Goal: Obtain resource: Download file/media

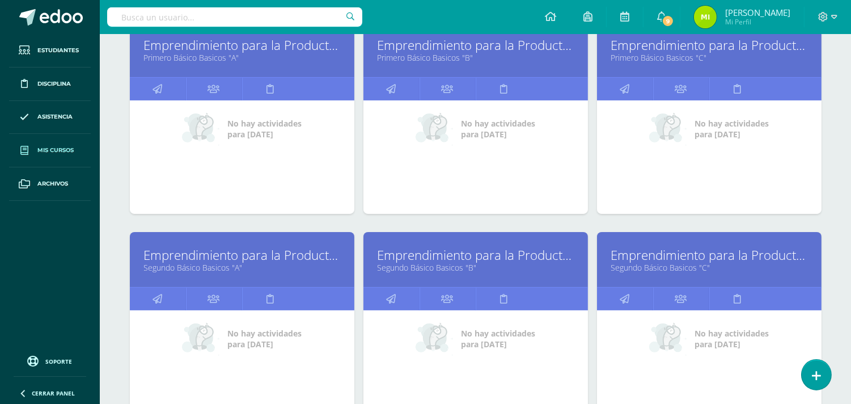
scroll to position [252, 0]
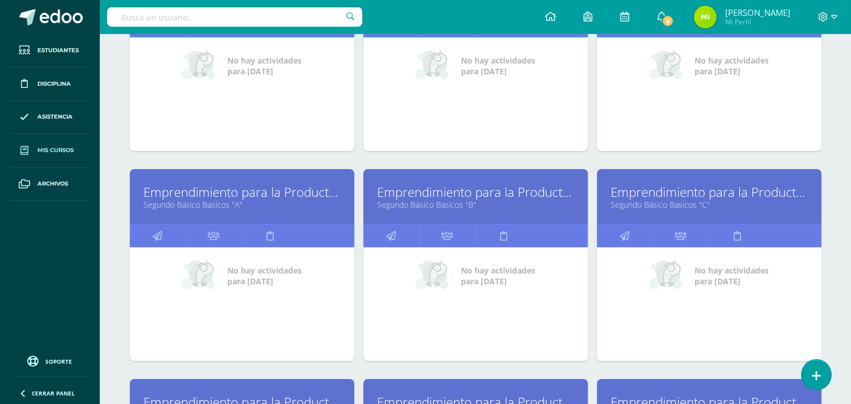
click at [184, 206] on link "Segundo Básico Basicos "A"" at bounding box center [242, 204] width 196 height 11
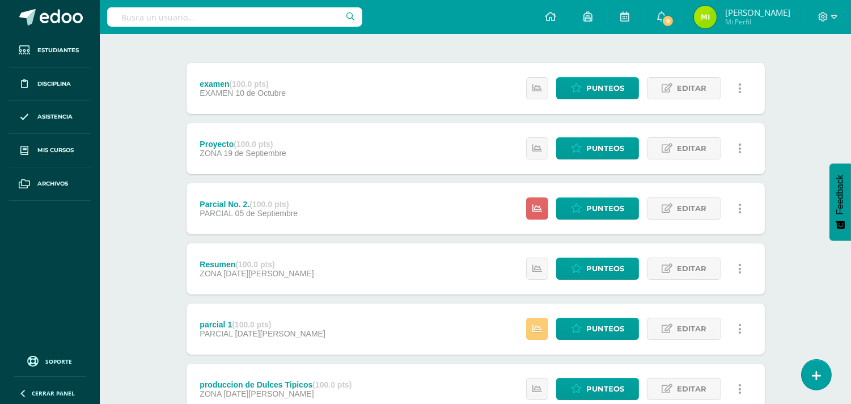
scroll to position [252, 0]
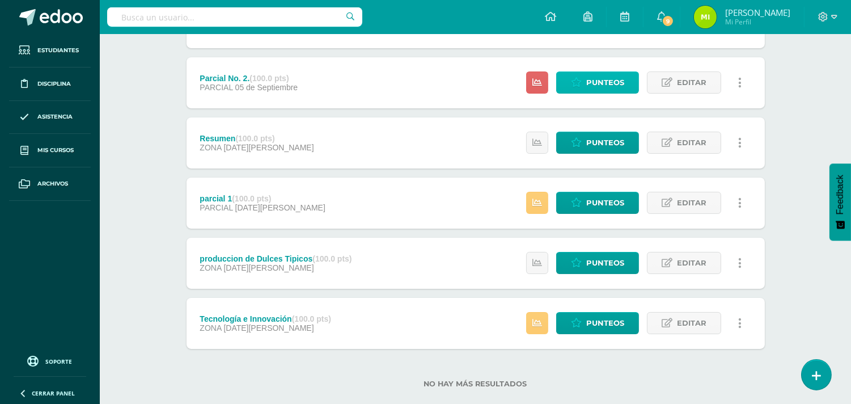
click at [599, 86] on span "Punteos" at bounding box center [606, 82] width 38 height 21
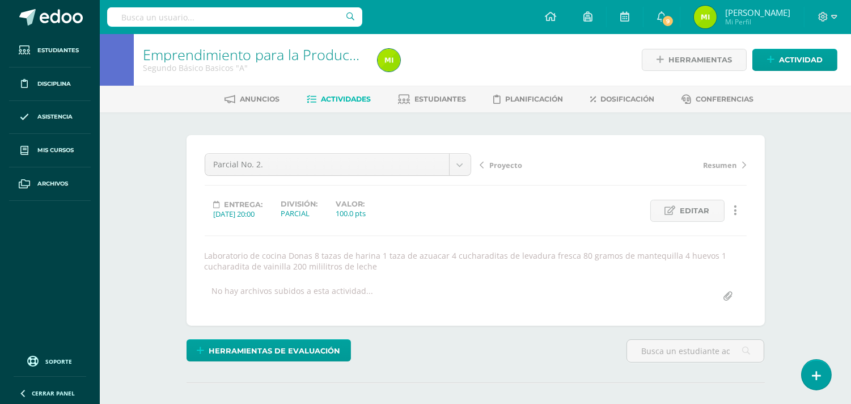
click at [350, 103] on link "Actividades" at bounding box center [339, 99] width 64 height 18
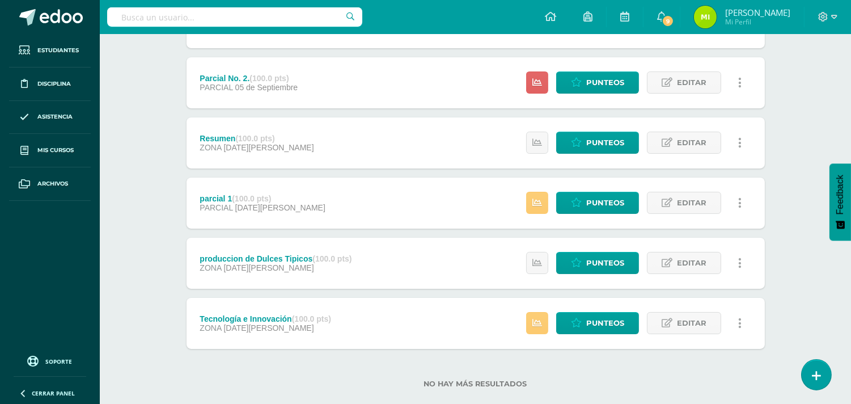
scroll to position [63, 0]
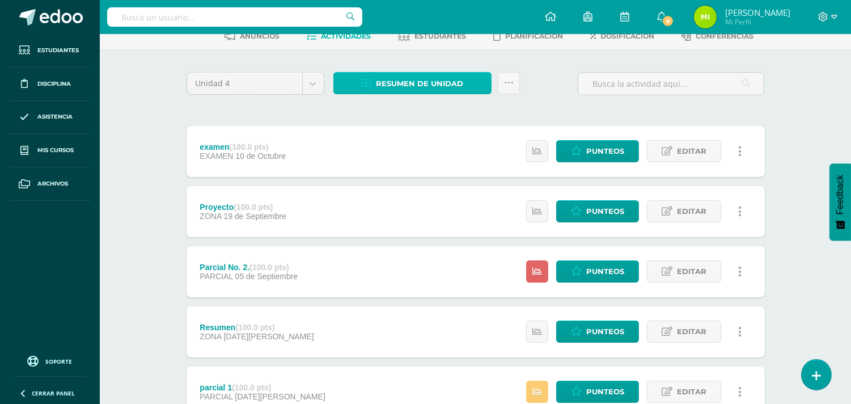
click at [424, 87] on span "Resumen de unidad" at bounding box center [419, 83] width 87 height 21
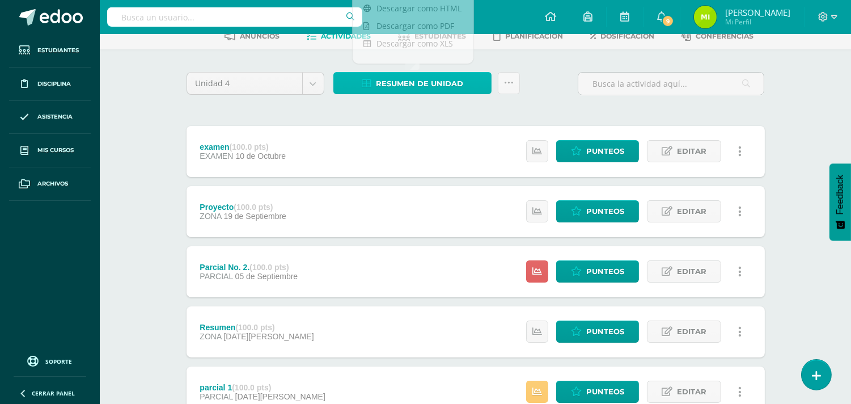
click at [424, 86] on span "Resumen de unidad" at bounding box center [419, 83] width 87 height 21
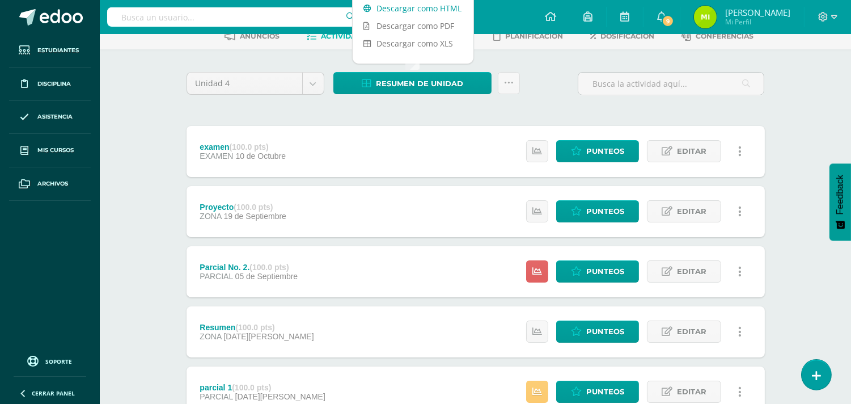
click at [420, 5] on link "Descargar como HTML" at bounding box center [413, 8] width 121 height 18
